Goal: Find specific page/section: Find specific page/section

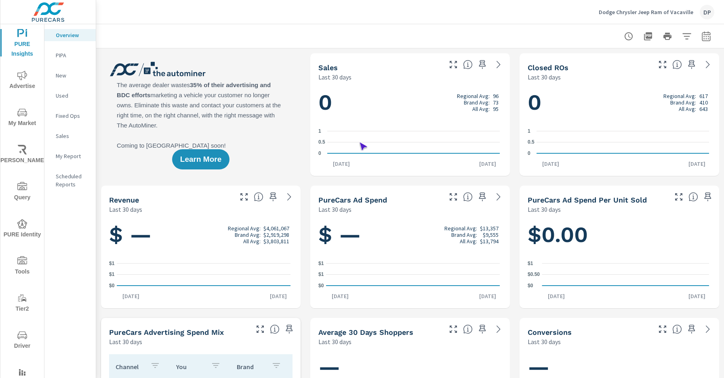
click at [21, 341] on span "Driver" at bounding box center [22, 341] width 39 height 21
